Goal: Register for event/course

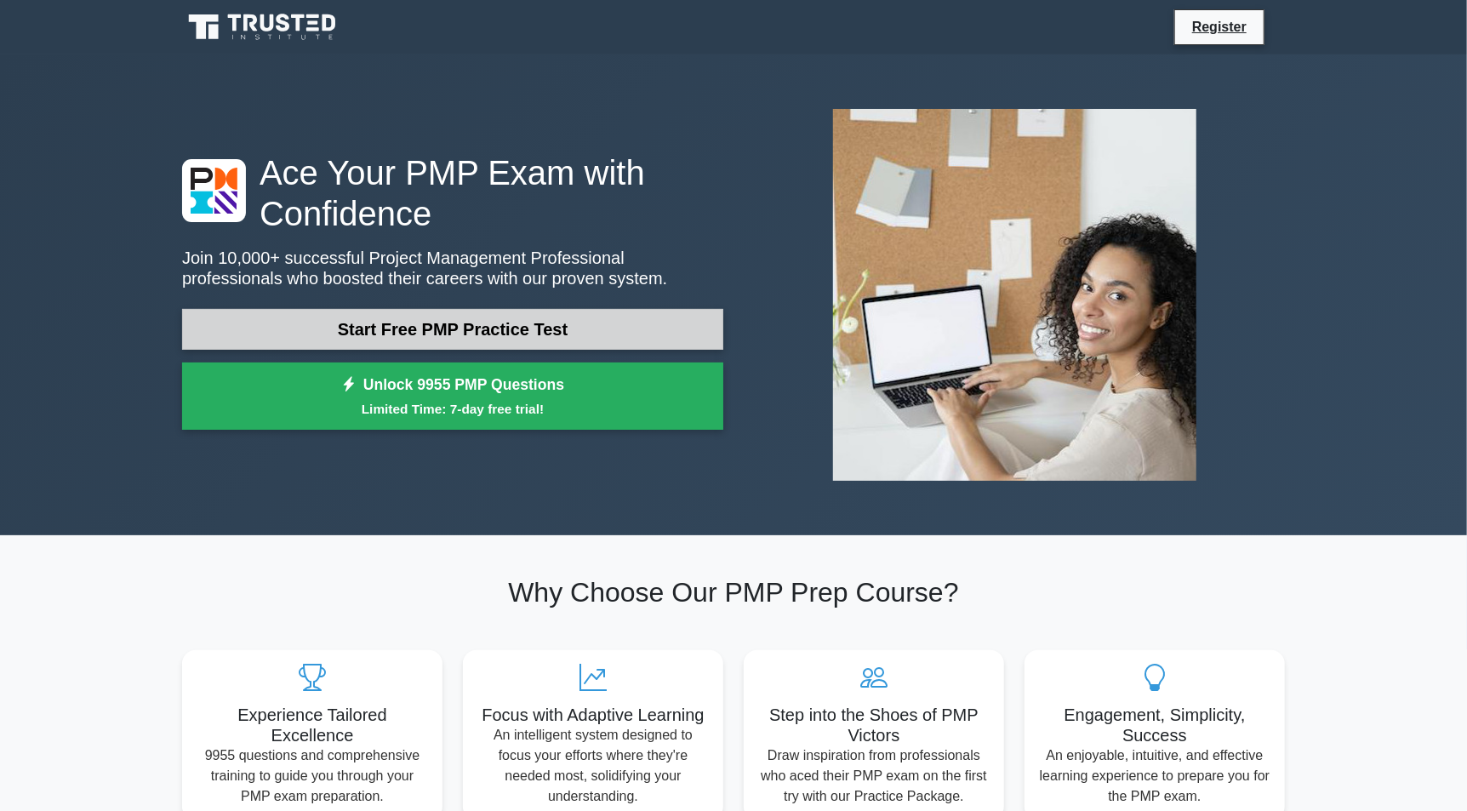
click at [478, 323] on link "Start Free PMP Practice Test" at bounding box center [452, 329] width 541 height 41
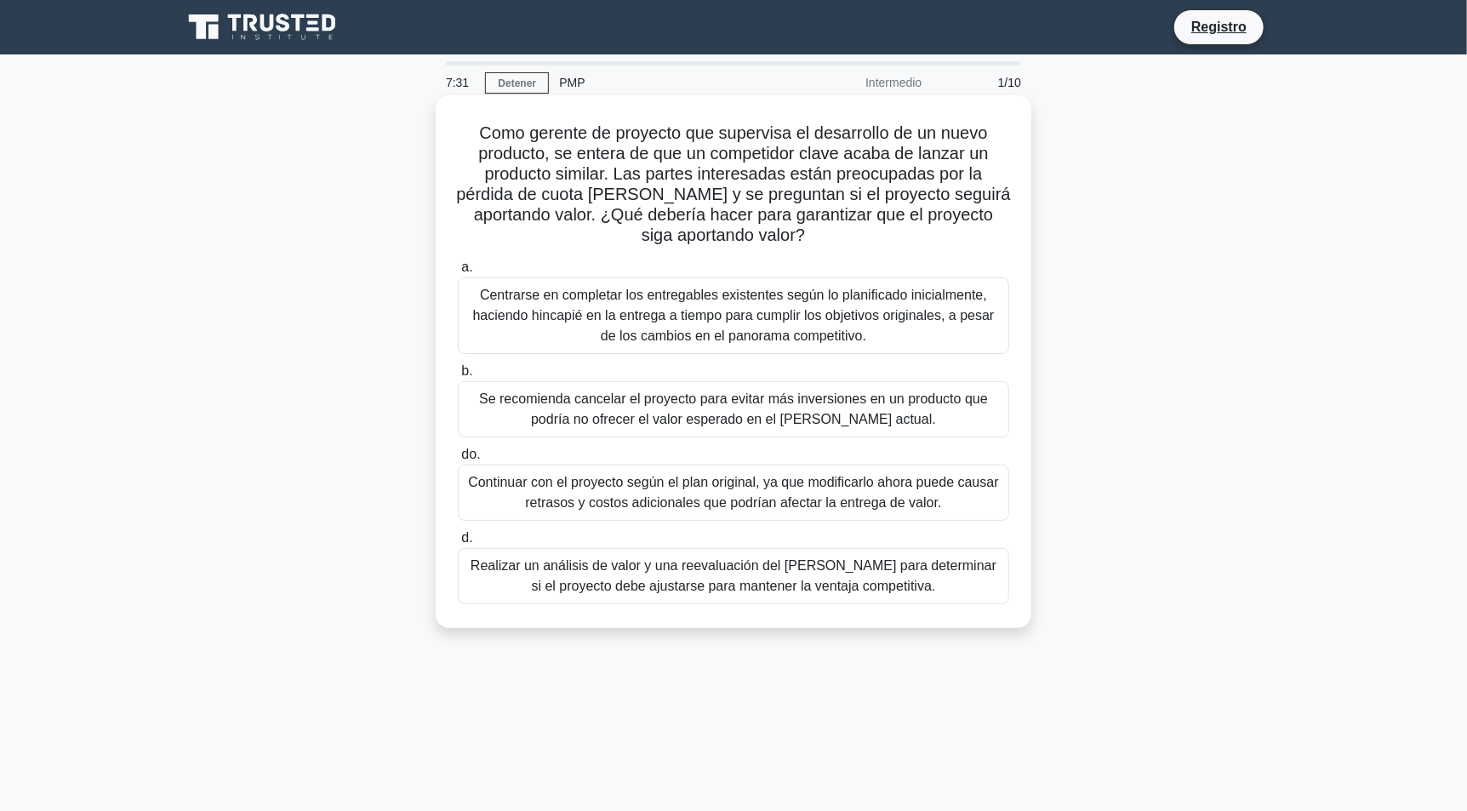
click at [546, 561] on font "Realizar un análisis de valor y una reevaluación del [PERSON_NAME] para determi…" at bounding box center [734, 575] width 526 height 35
click at [458, 544] on input "d. Realizar un análisis de valor y una reevaluación del [PERSON_NAME] para dete…" at bounding box center [458, 538] width 0 height 11
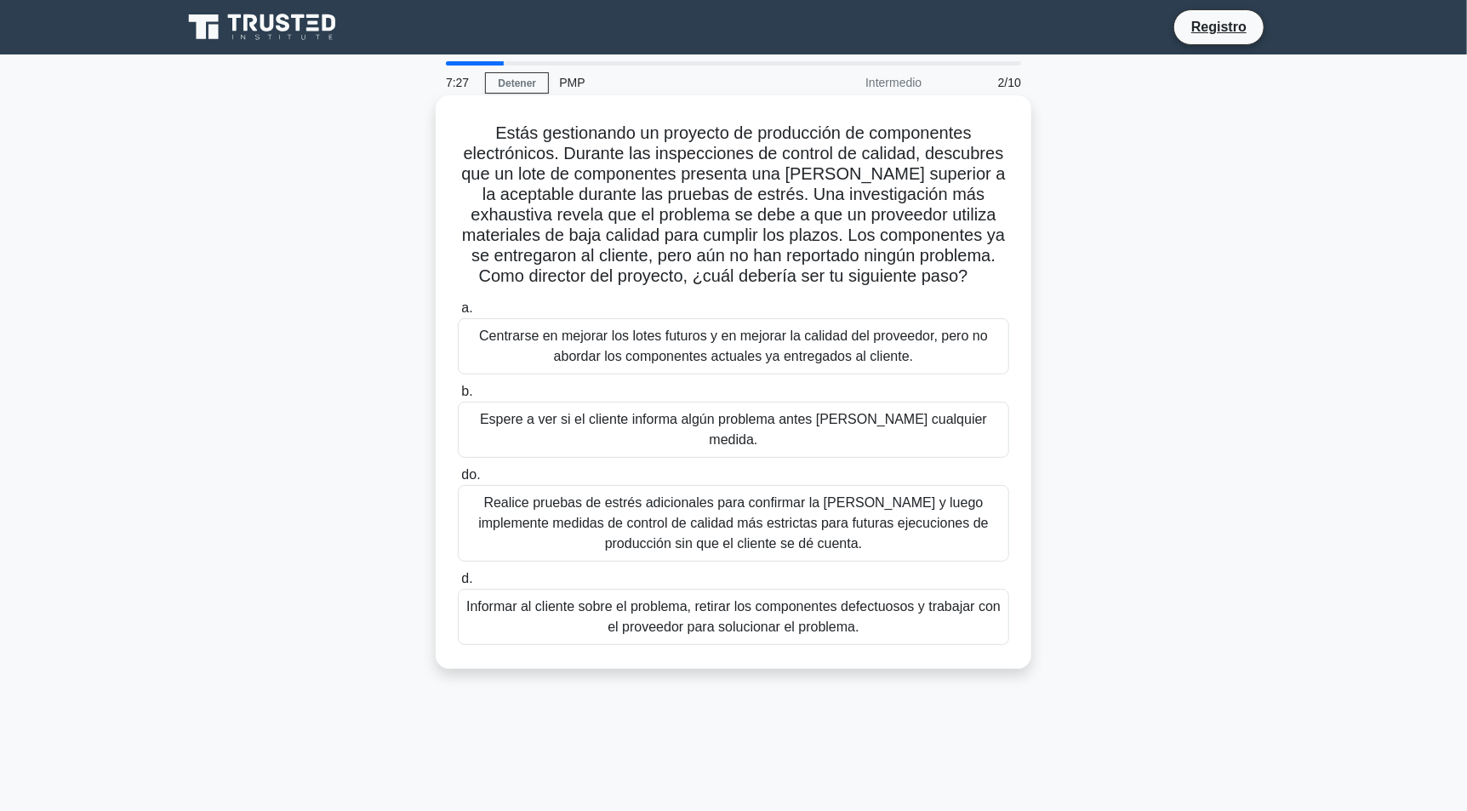
click at [497, 599] on font "Informar al cliente sobre el problema, retirar los componentes defectuosos y tr…" at bounding box center [733, 616] width 535 height 35
click at [458, 585] on input "d. Informar al cliente sobre el problema, retirar los componentes defectuosos y…" at bounding box center [458, 579] width 0 height 11
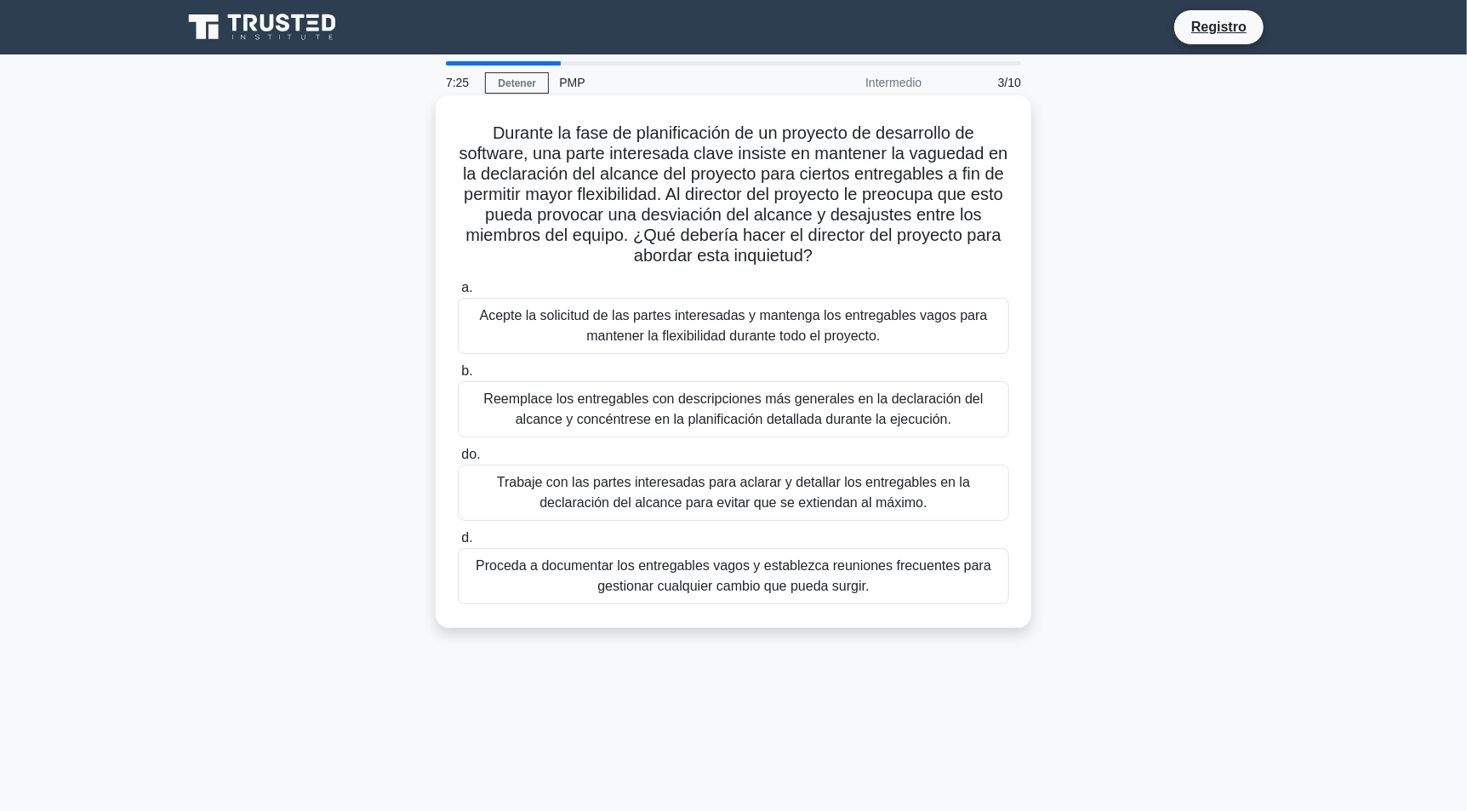
click at [492, 586] on font "Proceda a documentar los entregables vagos y establezca reuniones frecuentes pa…" at bounding box center [734, 576] width 536 height 41
click at [458, 544] on input "d. Proceda a documentar los entregables vagos y establezca reuniones frecuentes…" at bounding box center [458, 538] width 0 height 11
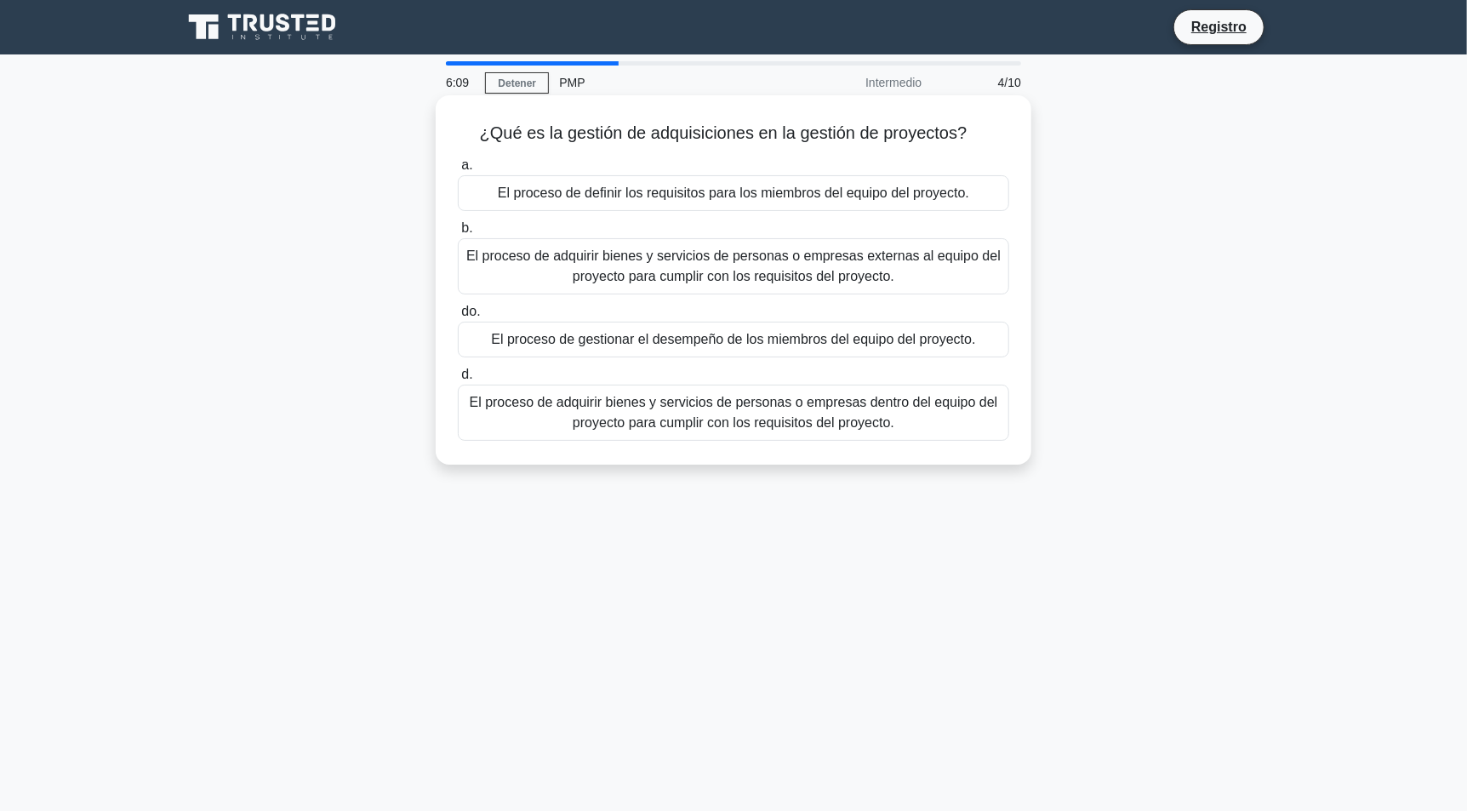
click at [677, 196] on font "El proceso de definir los requisitos para los miembros del equipo del proyecto." at bounding box center [734, 193] width 472 height 14
click at [458, 171] on input "a. El proceso de definir los requisitos para los miembros del equipo del proyec…" at bounding box center [458, 165] width 0 height 11
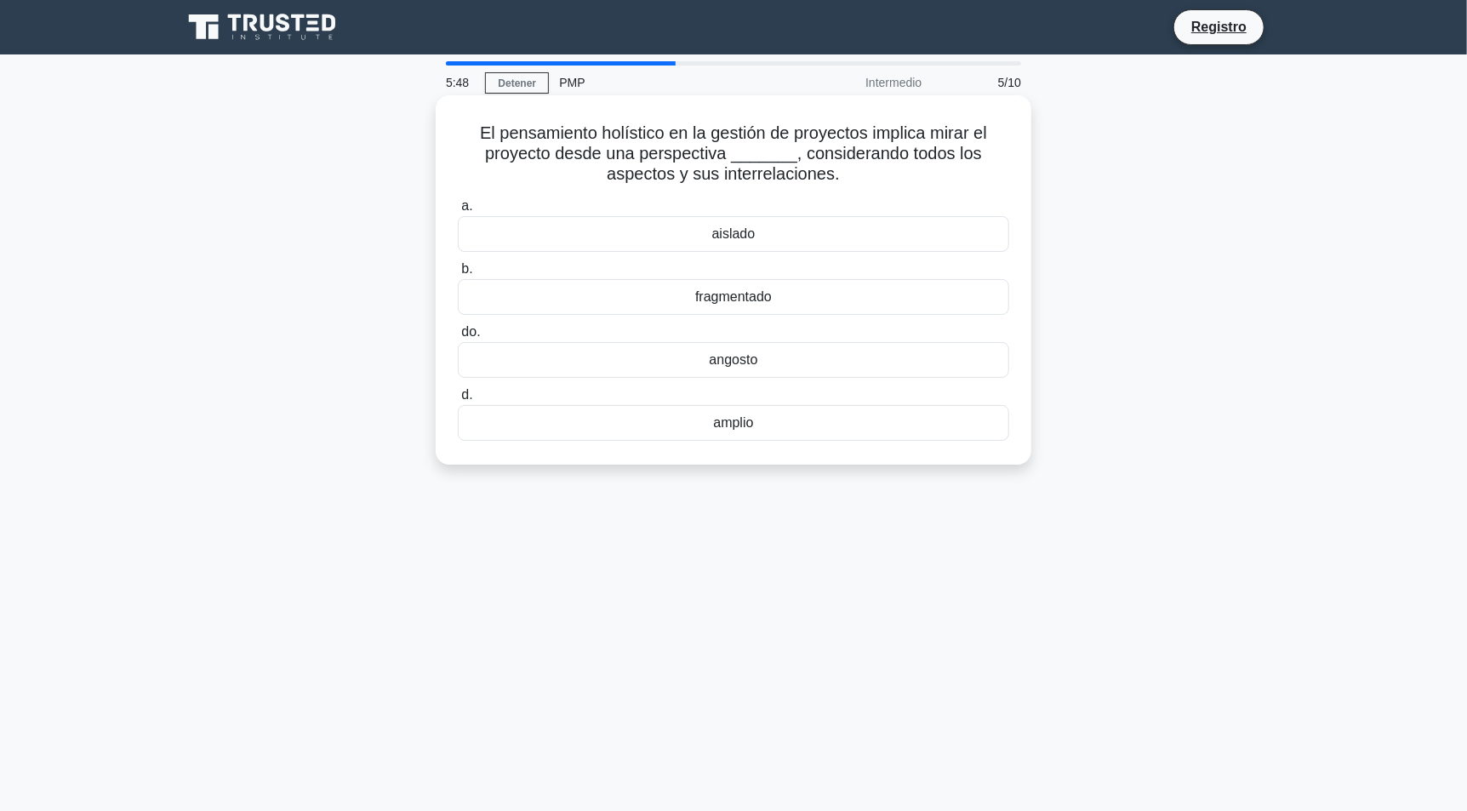
click at [757, 418] on div "amplio" at bounding box center [734, 423] width 552 height 36
click at [458, 401] on input "d. amplio" at bounding box center [458, 395] width 0 height 11
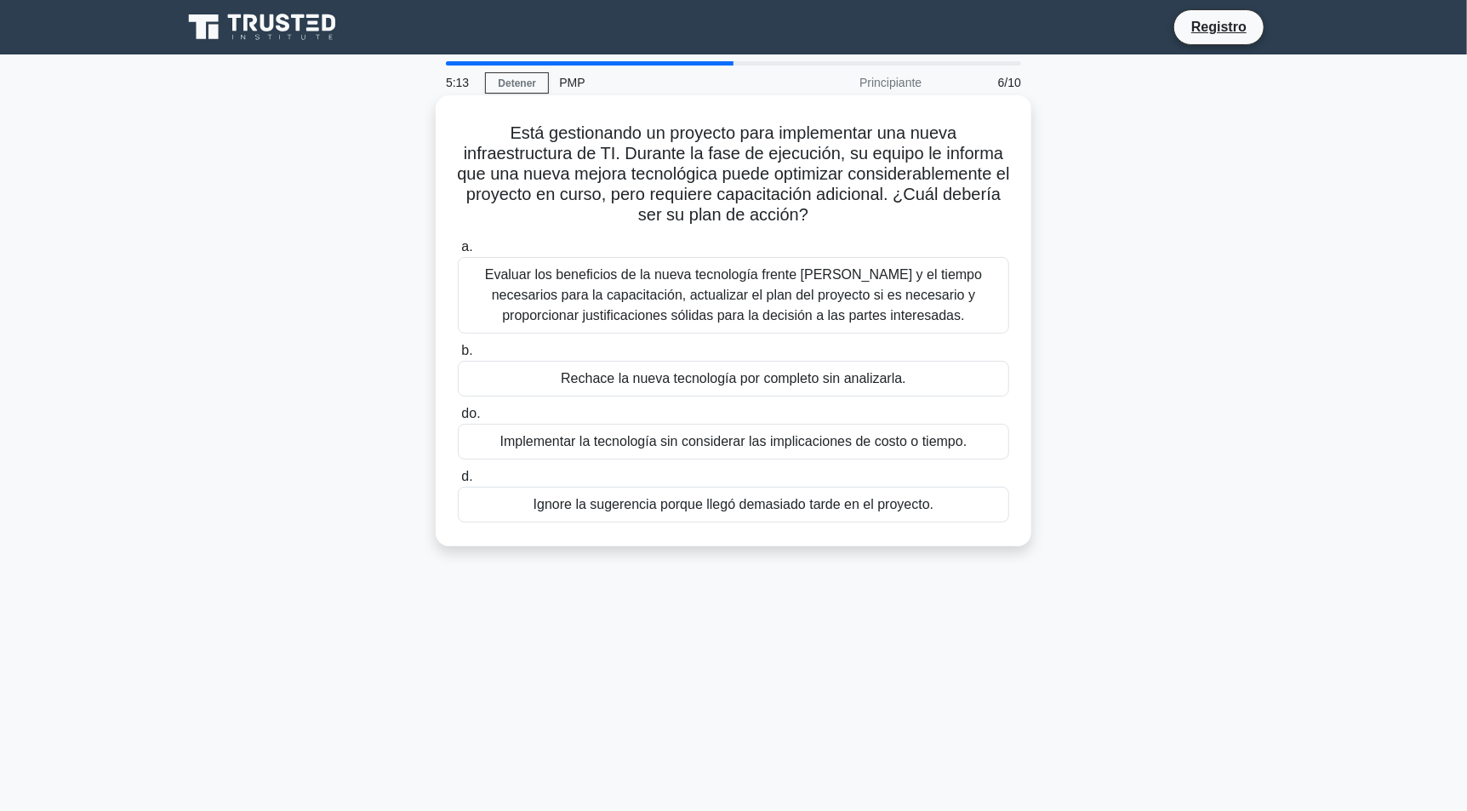
click at [758, 317] on font "Evaluar los beneficios de la nueva tecnología frente [PERSON_NAME] y el tiempo …" at bounding box center [733, 294] width 497 height 55
click at [458, 253] on input "a. Evaluar los beneficios de la nueva tecnología frente [PERSON_NAME] y el tiem…" at bounding box center [458, 247] width 0 height 11
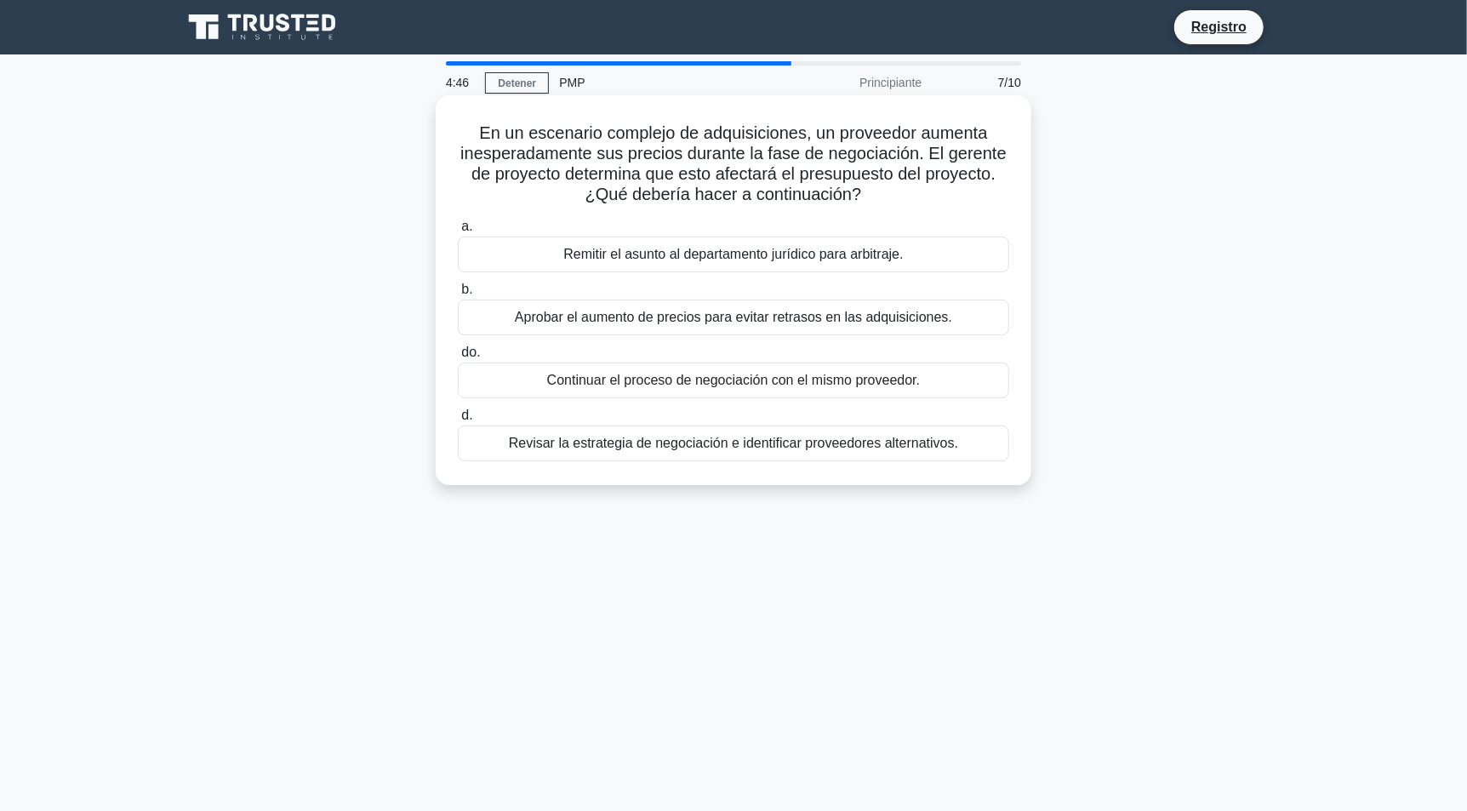
click at [743, 392] on div "Continuar el proceso de negociación con el mismo proveedor." at bounding box center [734, 381] width 552 height 36
click at [458, 358] on input "do. Continuar el proceso de negociación con el mismo proveedor." at bounding box center [458, 352] width 0 height 11
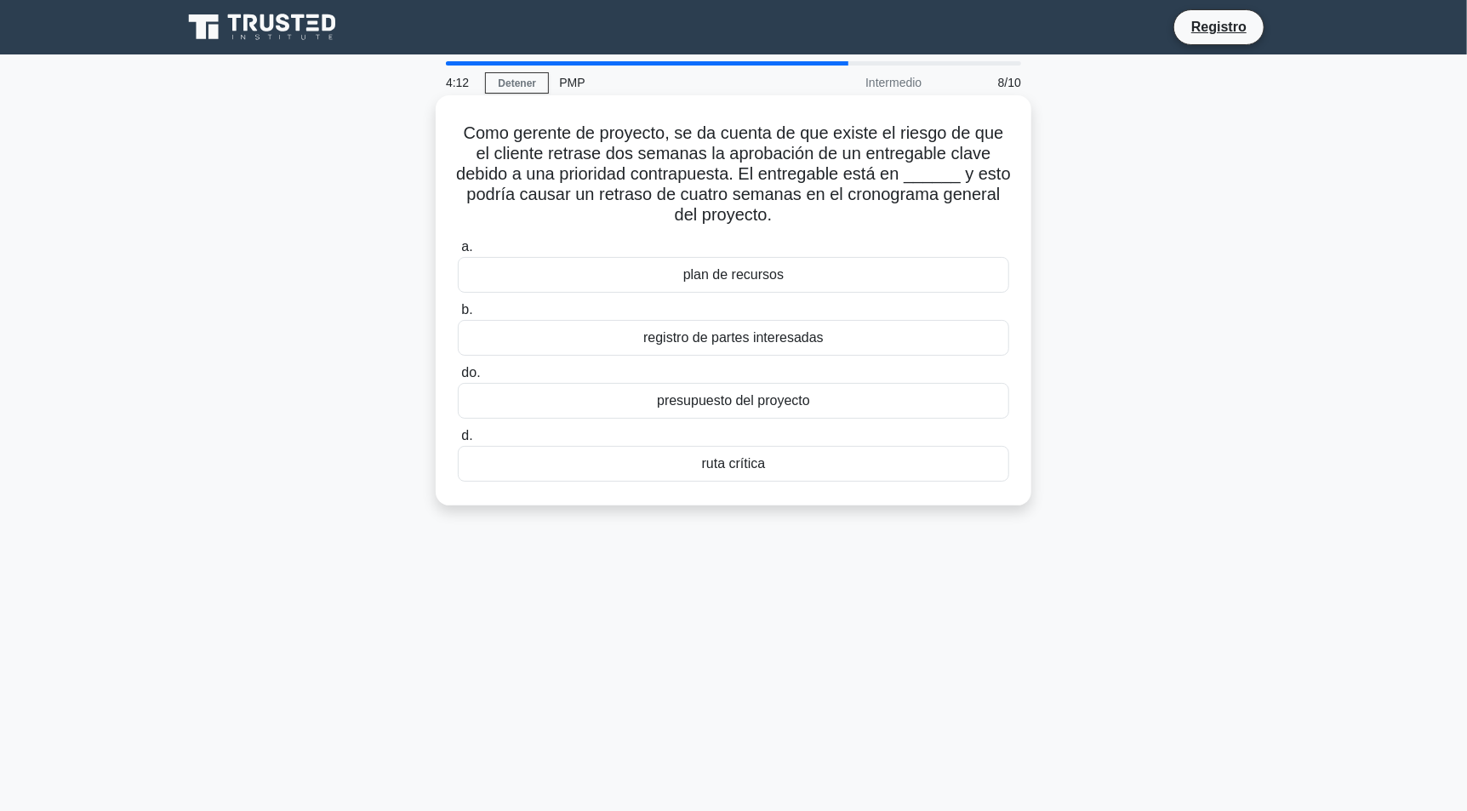
click at [738, 468] on font "ruta crítica" at bounding box center [734, 463] width 64 height 14
click at [458, 442] on input "[PERSON_NAME] crítica" at bounding box center [458, 436] width 0 height 11
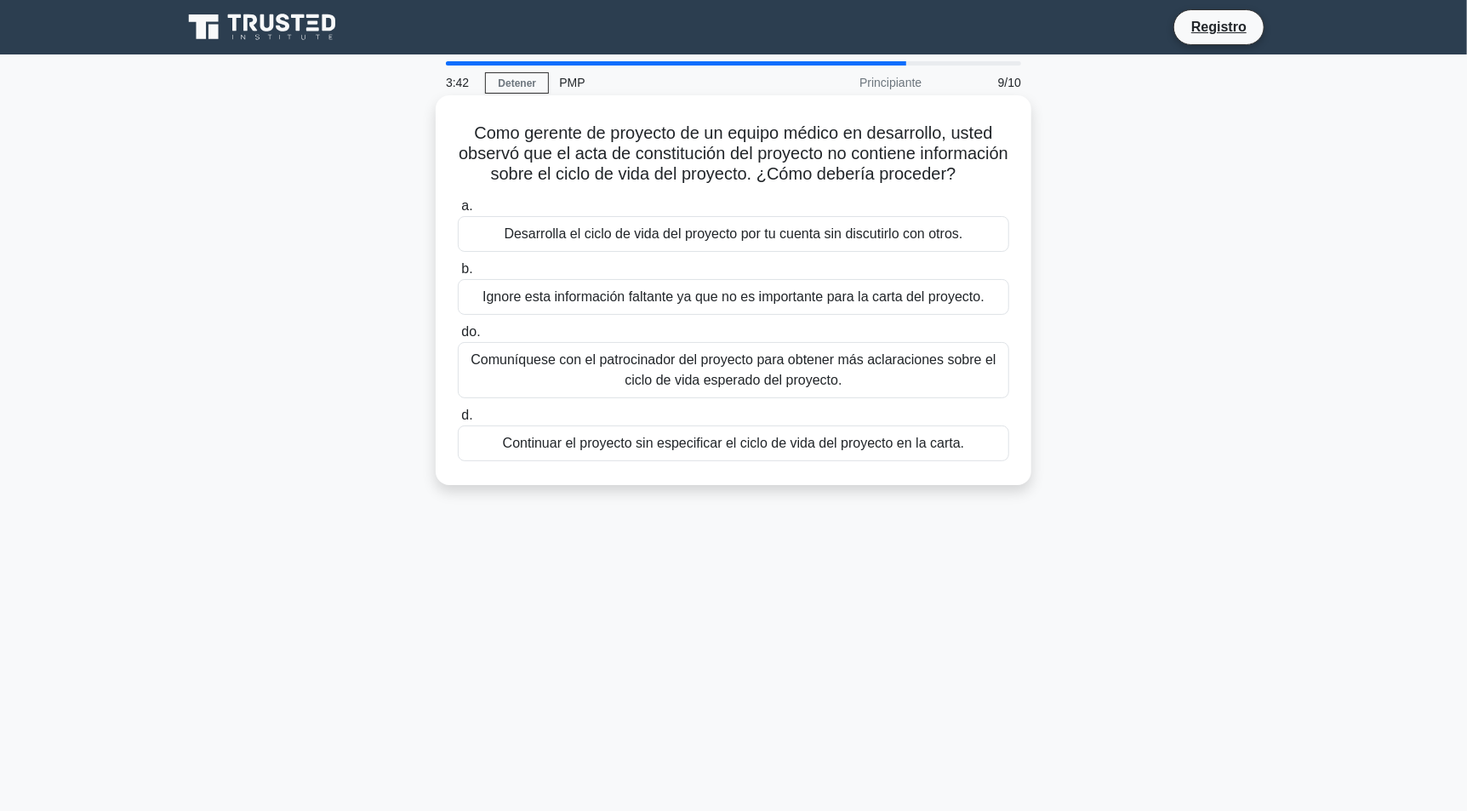
click at [790, 387] on font "Comuníquese con el patrocinador del proyecto para obtener más aclaraciones sobr…" at bounding box center [733, 369] width 525 height 35
click at [458, 338] on input "do. Comuníquese con el patrocinador del proyecto para obtener más aclaraciones …" at bounding box center [458, 332] width 0 height 11
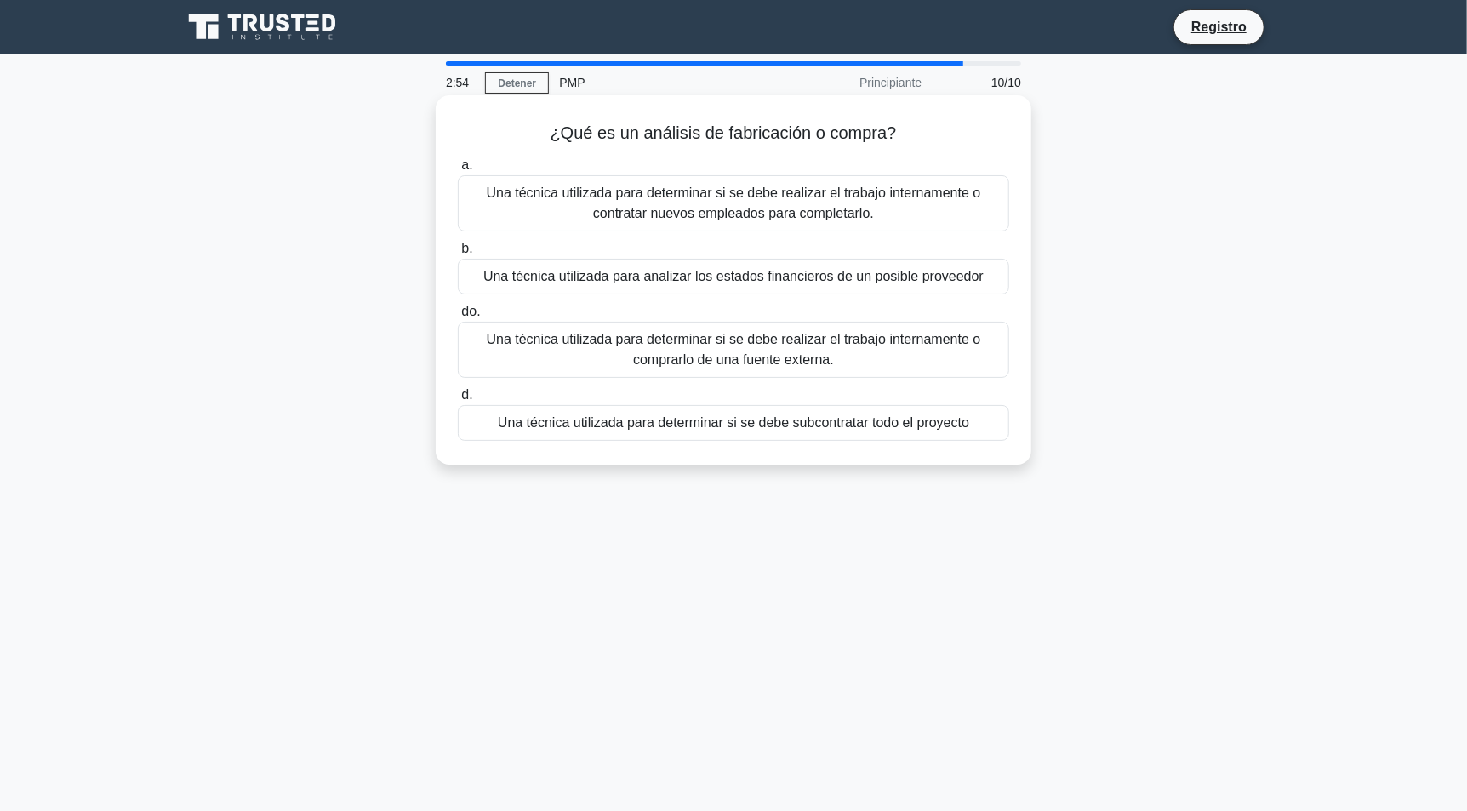
click at [786, 360] on font "Una técnica utilizada para determinar si se debe realizar el trabajo internamen…" at bounding box center [734, 349] width 495 height 35
click at [458, 317] on input "do. Una técnica utilizada para determinar si se debe realizar el trabajo intern…" at bounding box center [458, 311] width 0 height 11
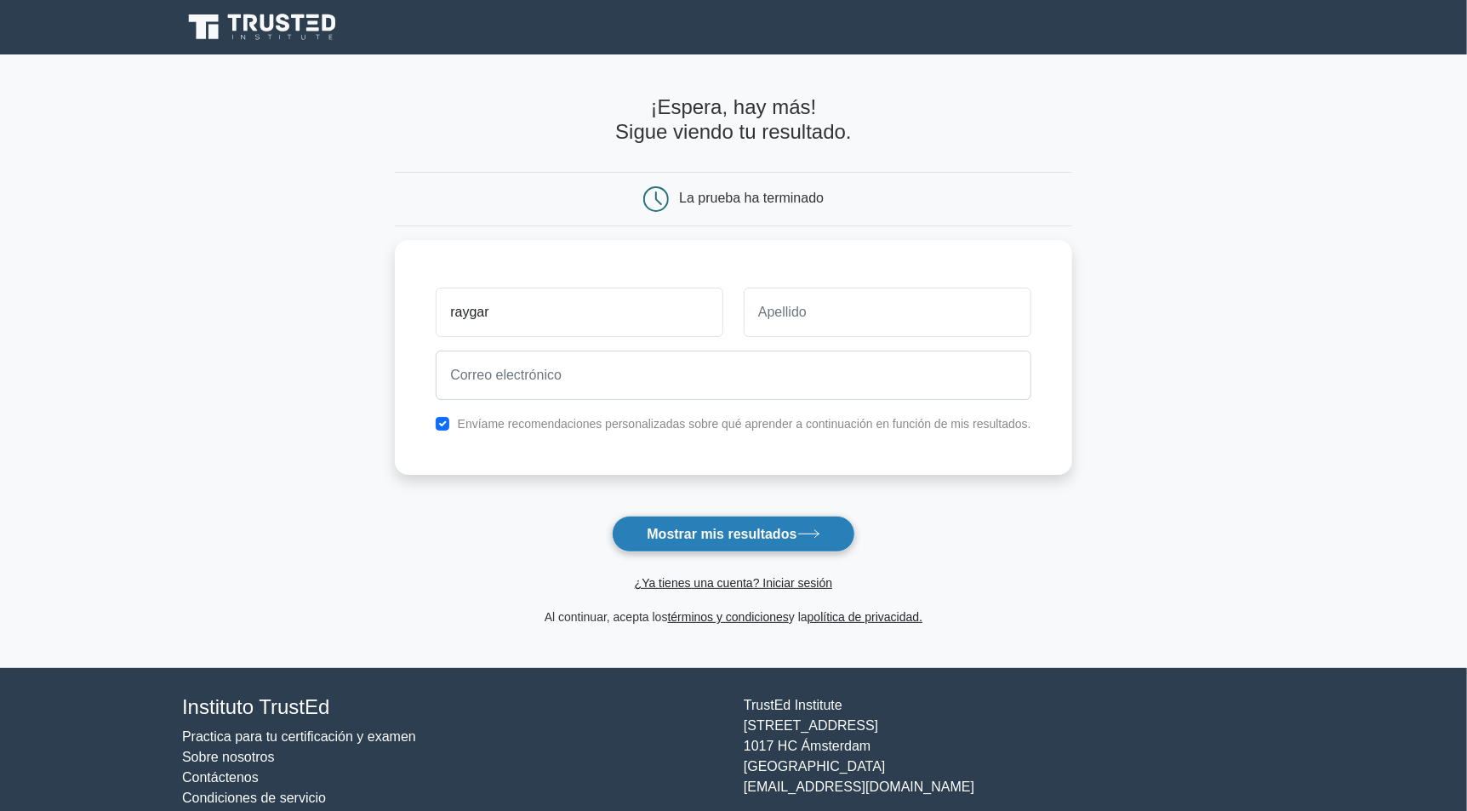
type input "raygar"
click at [797, 539] on font "Mostrar mis resultados" at bounding box center [722, 534] width 150 height 14
type input "xx"
click at [838, 530] on button "Mostrar mis resultados" at bounding box center [733, 534] width 243 height 37
